Goal: Navigation & Orientation: Find specific page/section

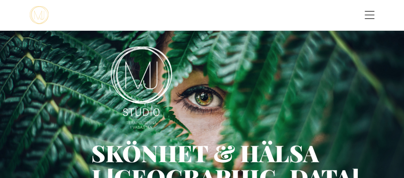
click at [368, 14] on span "Toggle menu" at bounding box center [370, 15] width 10 height 8
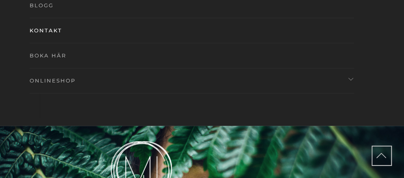
scroll to position [97, 0]
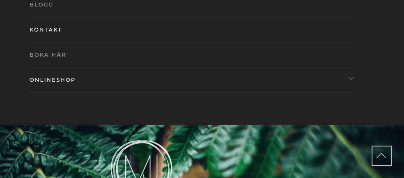
click at [34, 77] on link "Onlineshop" at bounding box center [182, 79] width 304 height 25
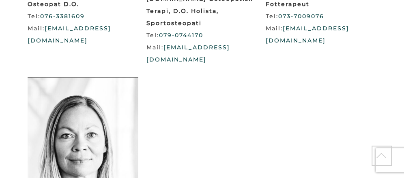
scroll to position [1299, 0]
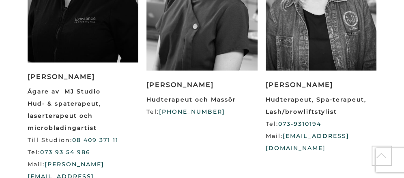
scroll to position [909, 0]
